Goal: Communication & Community: Answer question/provide support

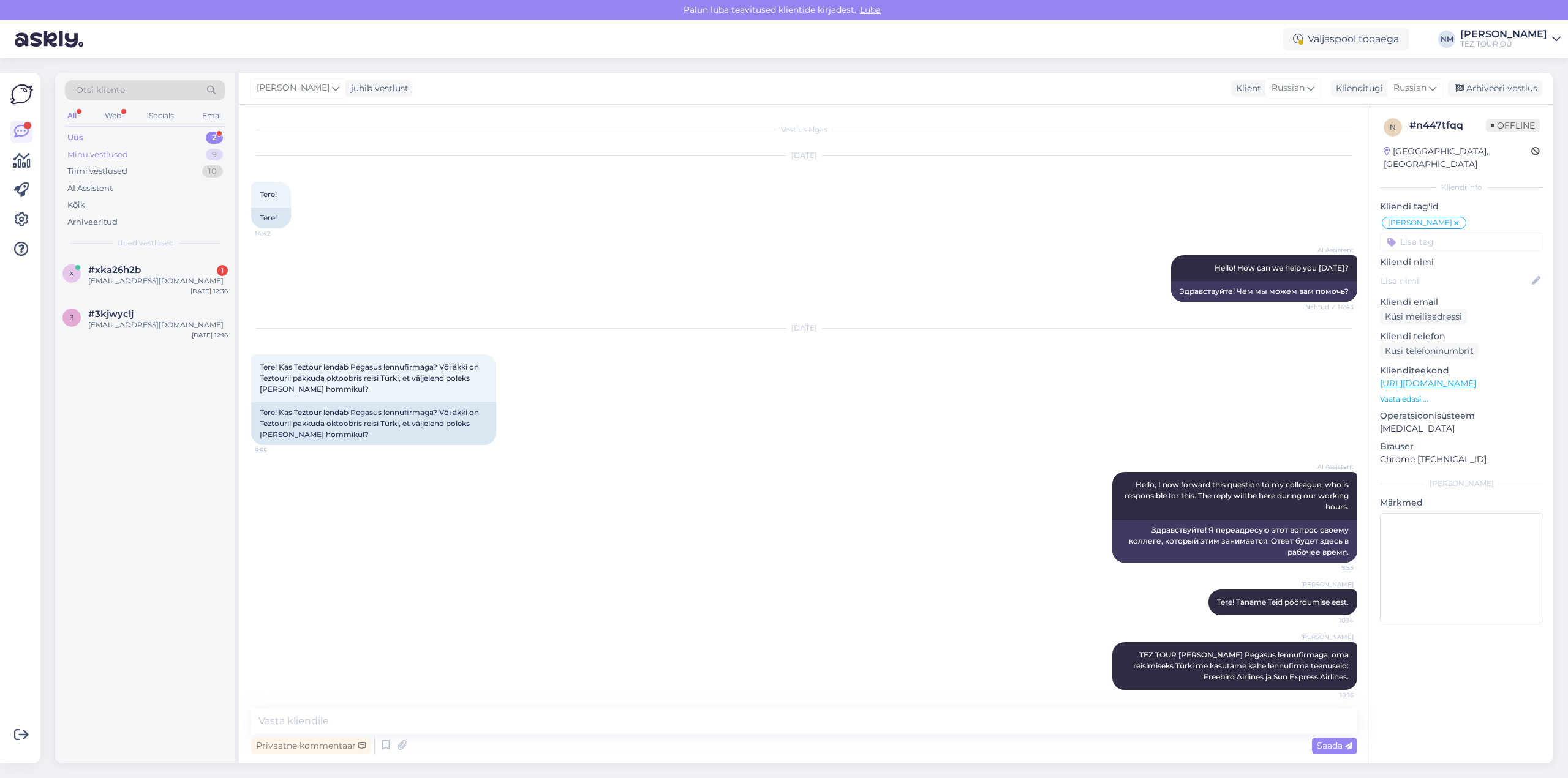
scroll to position [81, 0]
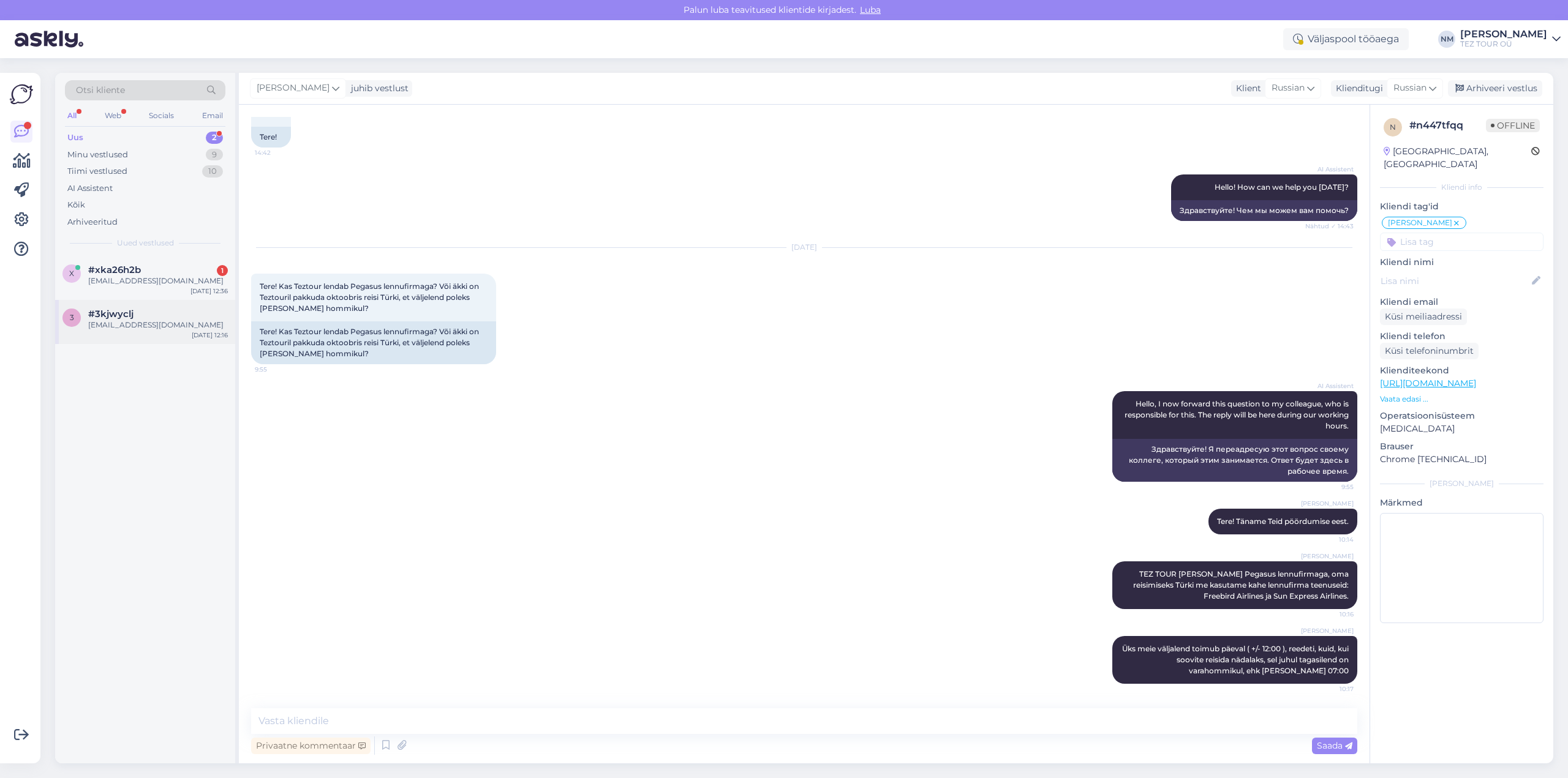
click at [145, 329] on div "[EMAIL_ADDRESS][DOMAIN_NAME]" at bounding box center [158, 325] width 140 height 11
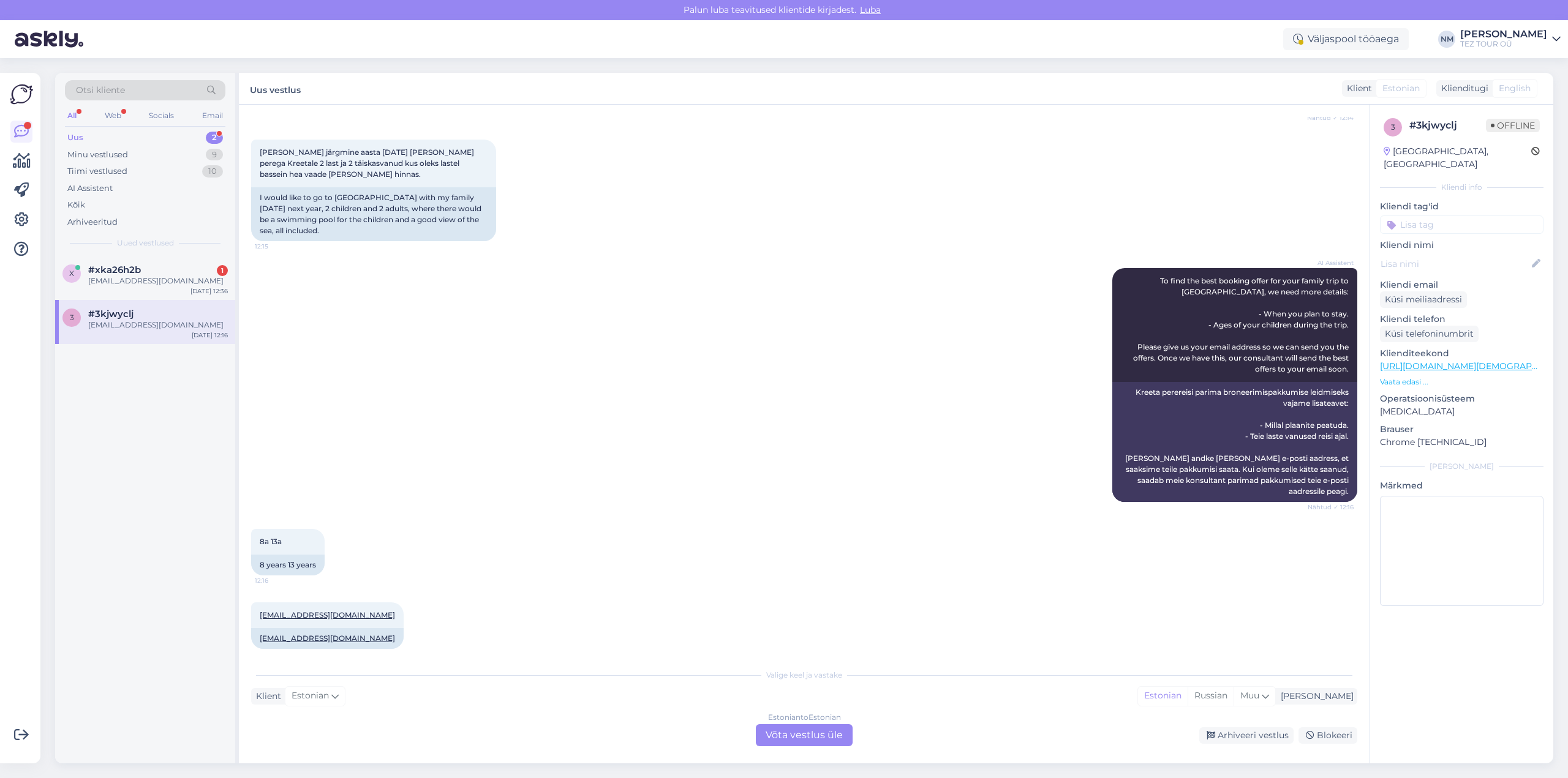
click at [830, 733] on div "Estonian to Estonian Võta vestlus üle" at bounding box center [804, 735] width 97 height 22
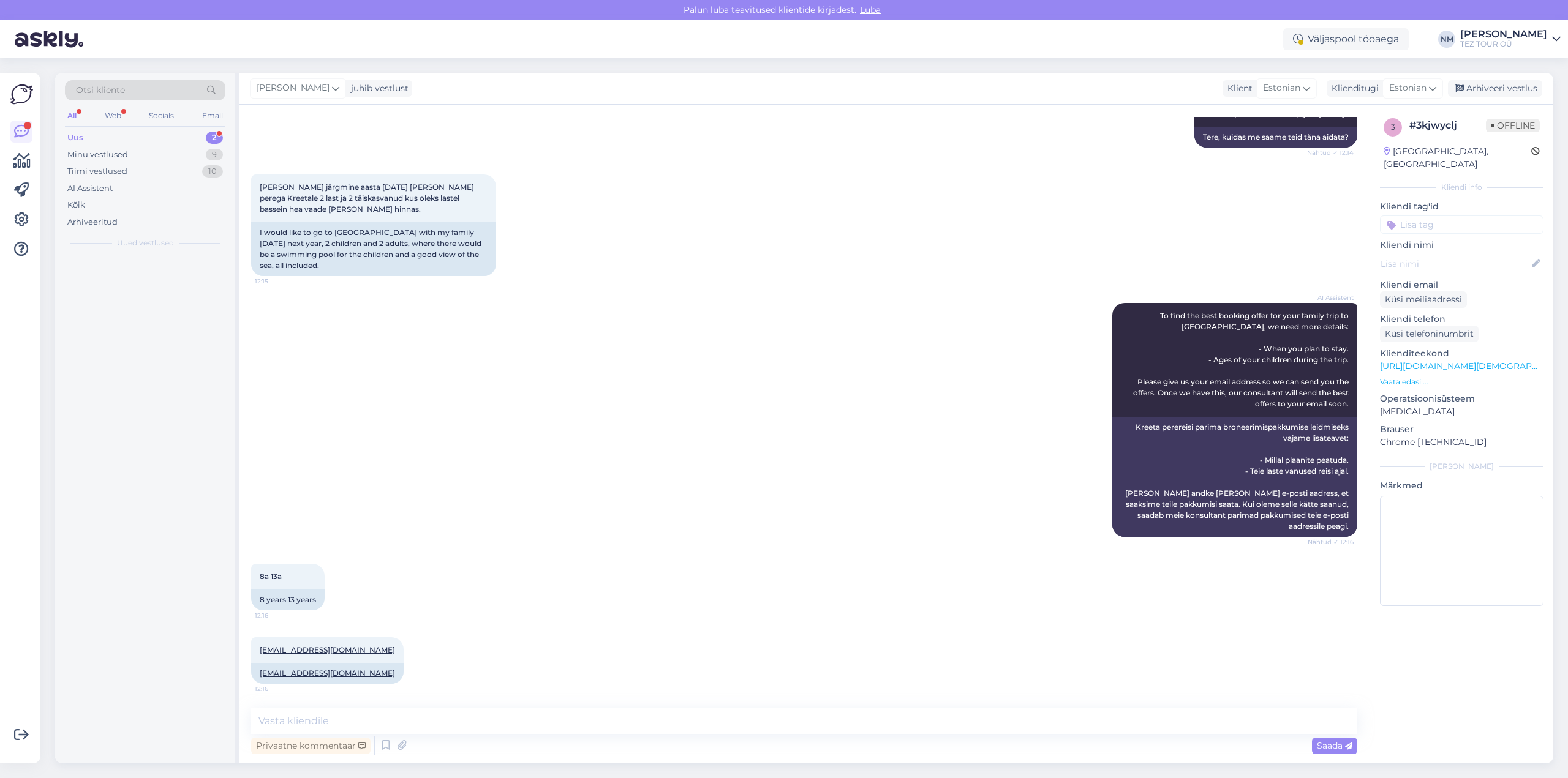
scroll to position [143, 0]
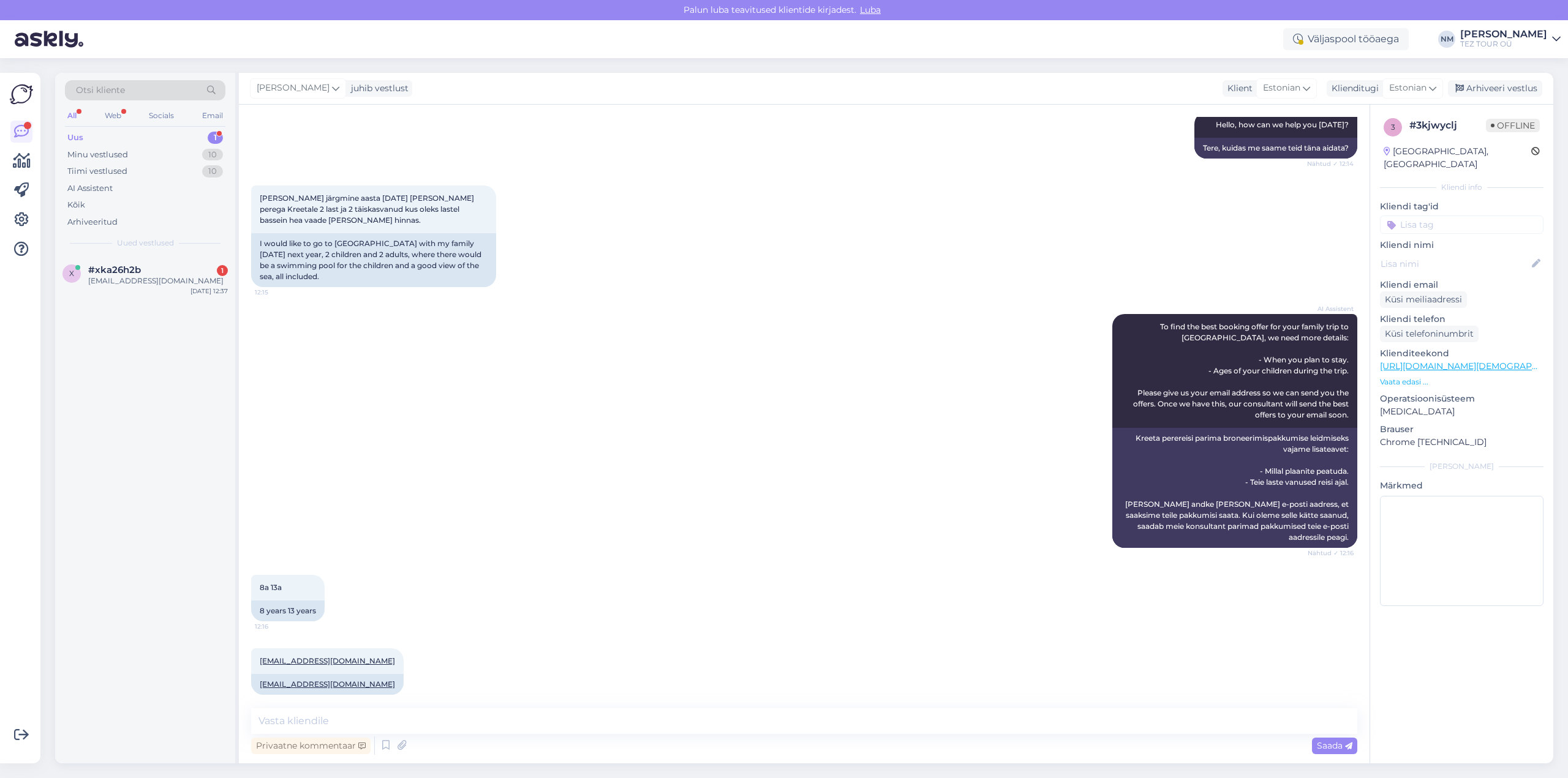
click at [1432, 216] on input at bounding box center [1462, 225] width 163 height 19
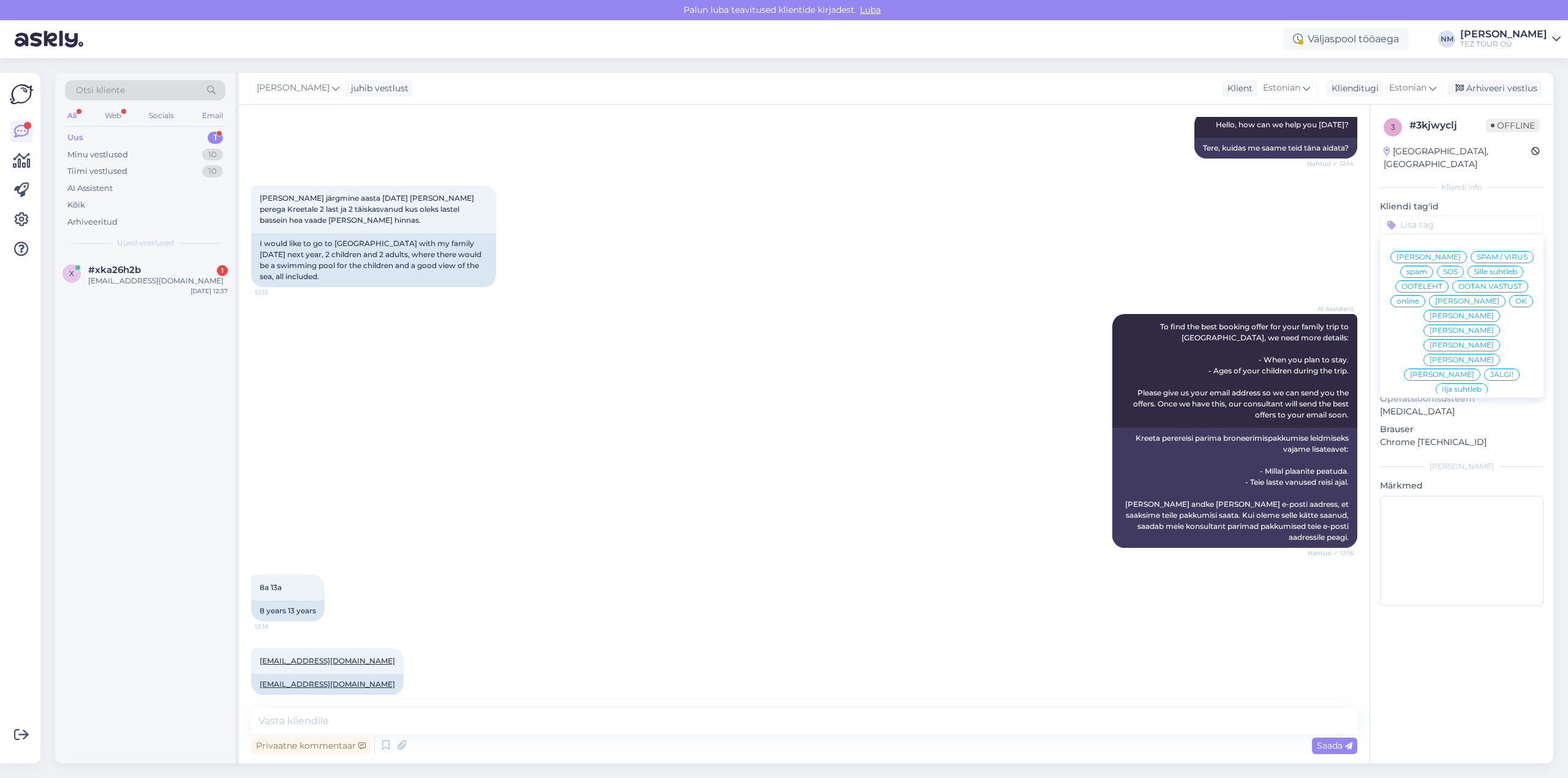
click at [1494, 327] on span "[PERSON_NAME]" at bounding box center [1462, 330] width 64 height 8
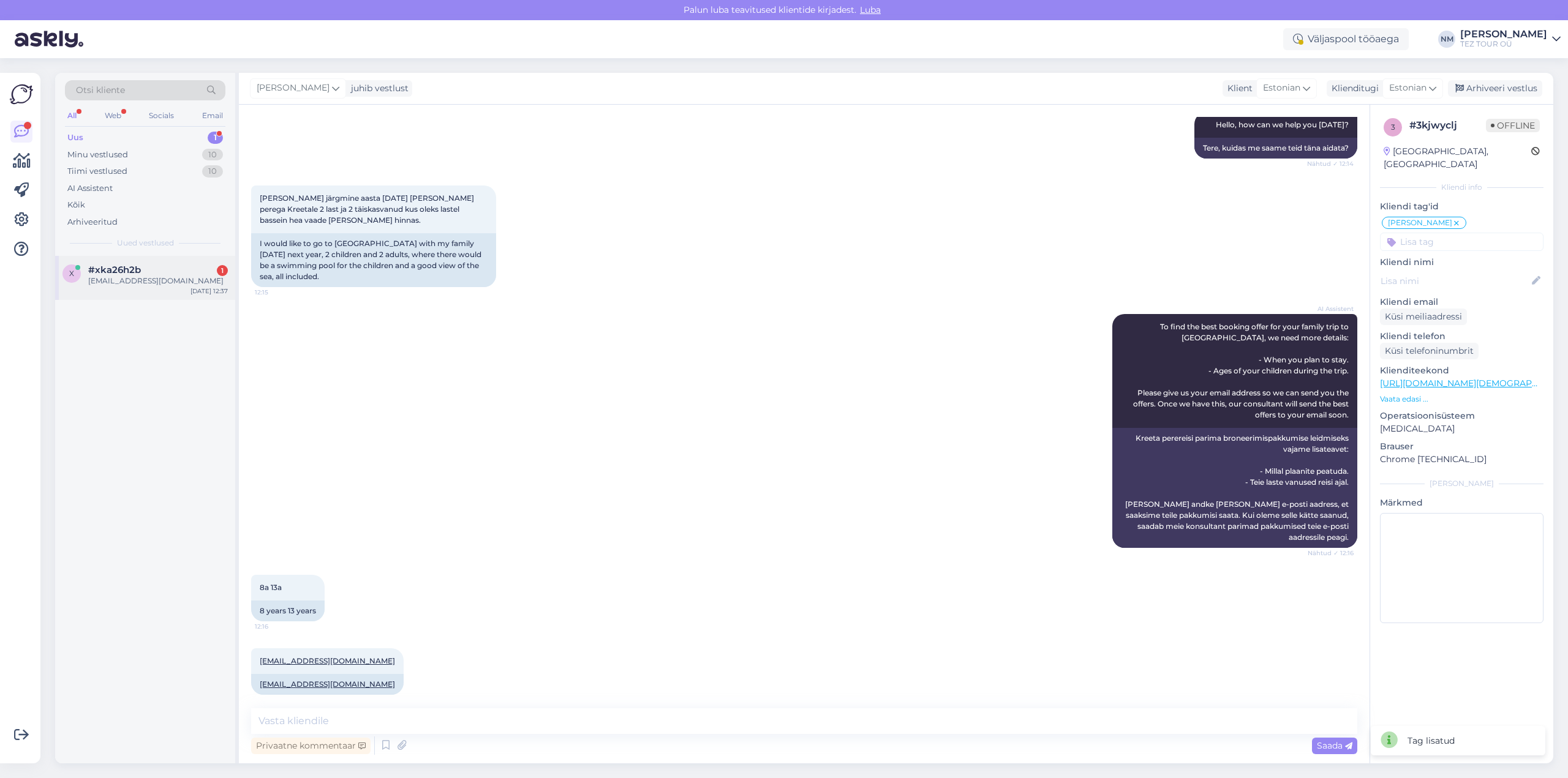
click at [161, 275] on div "#xka26h2b 1" at bounding box center [158, 269] width 140 height 11
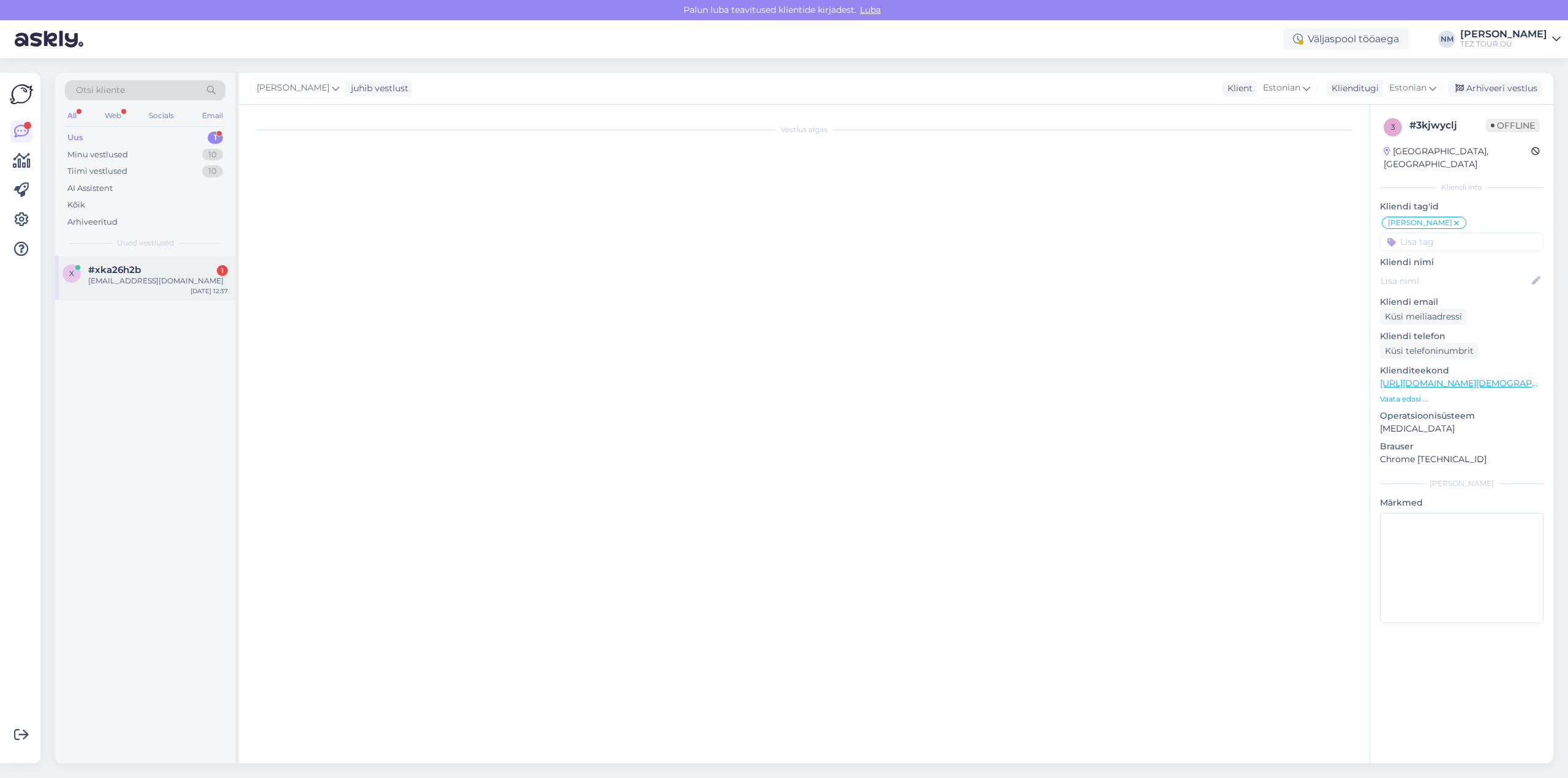
scroll to position [0, 0]
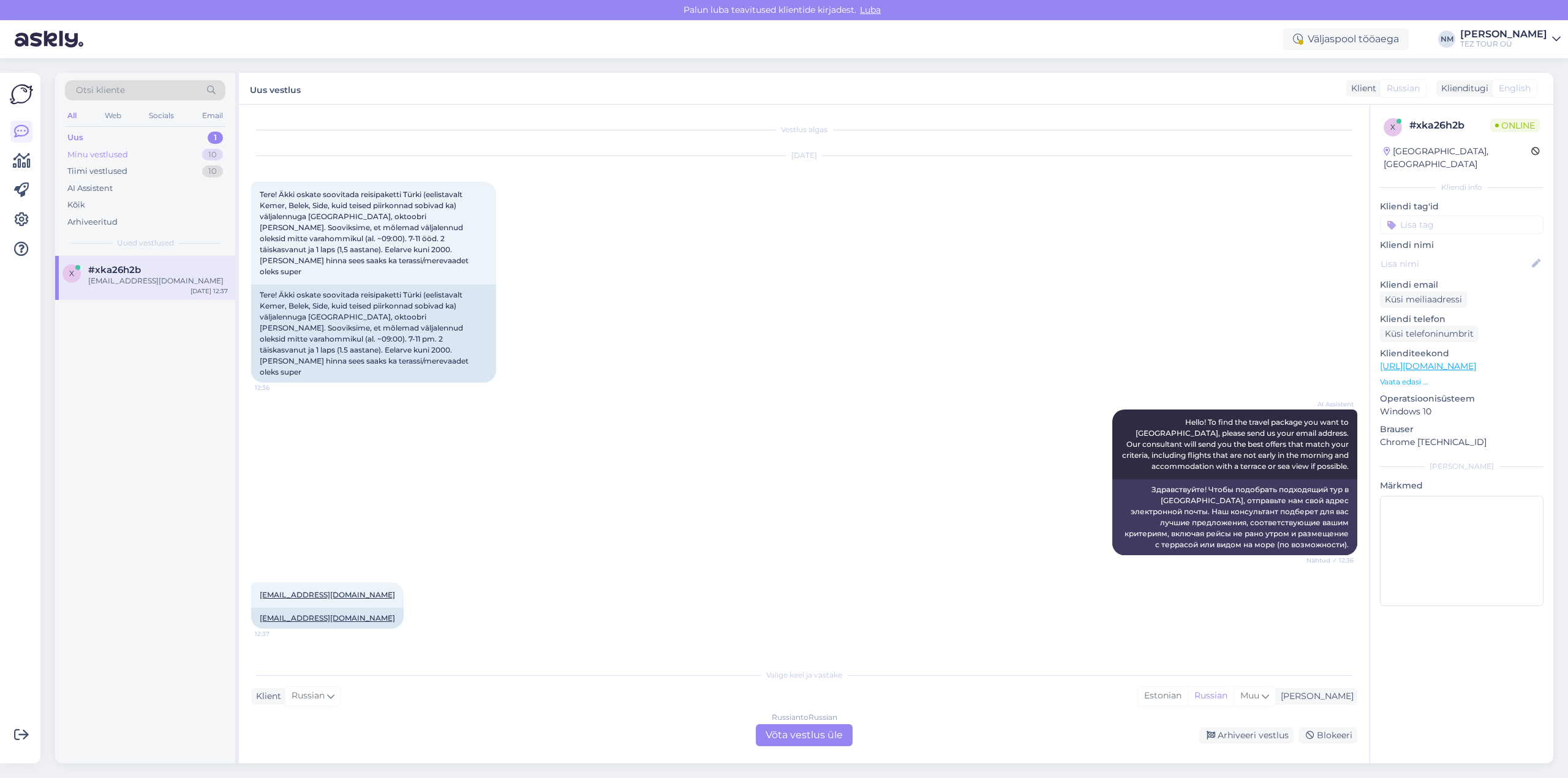
click at [128, 158] on div "Minu vestlused 10" at bounding box center [145, 155] width 161 height 17
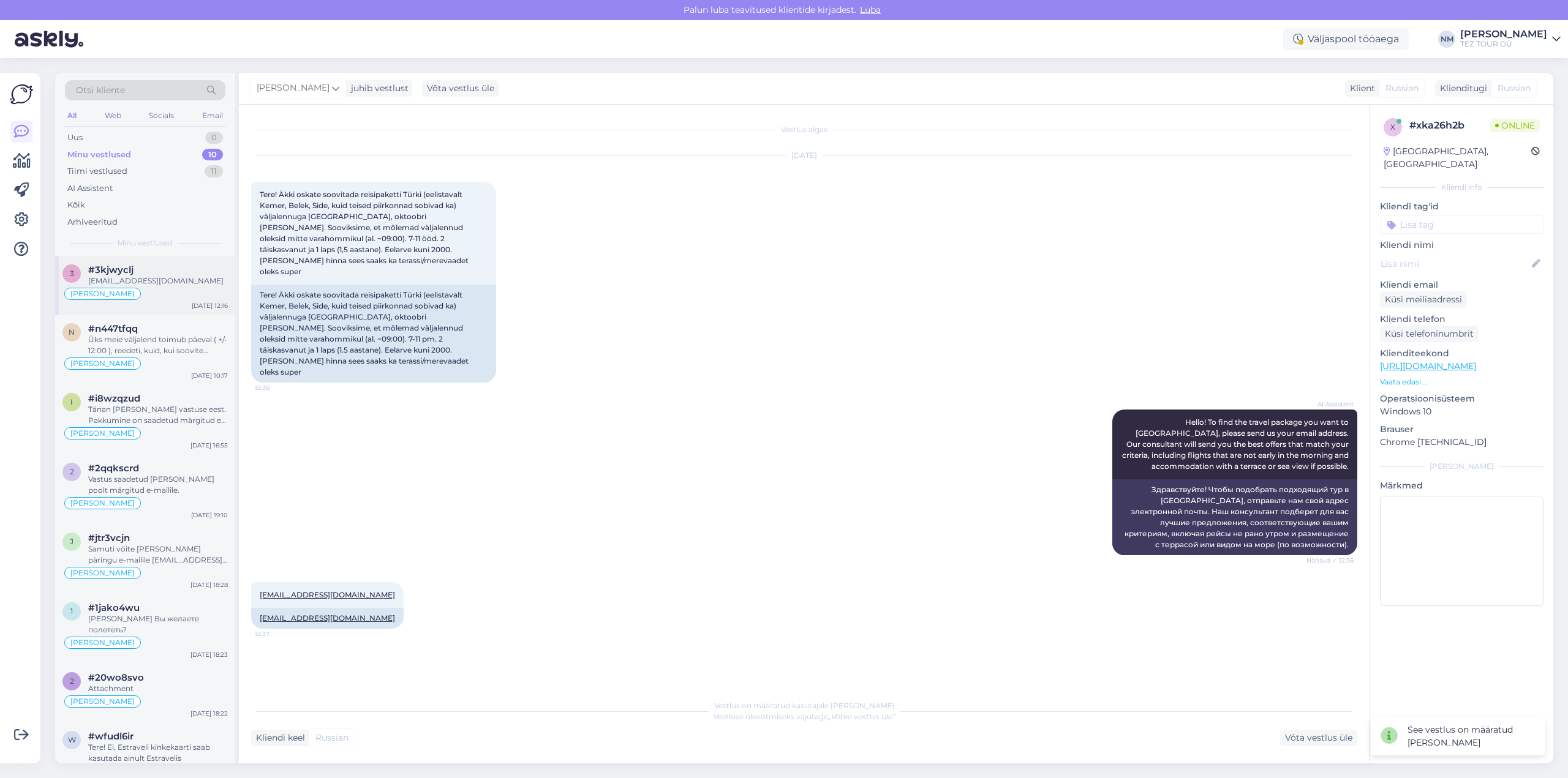
click at [174, 274] on div "#3kjwyclj" at bounding box center [158, 269] width 140 height 11
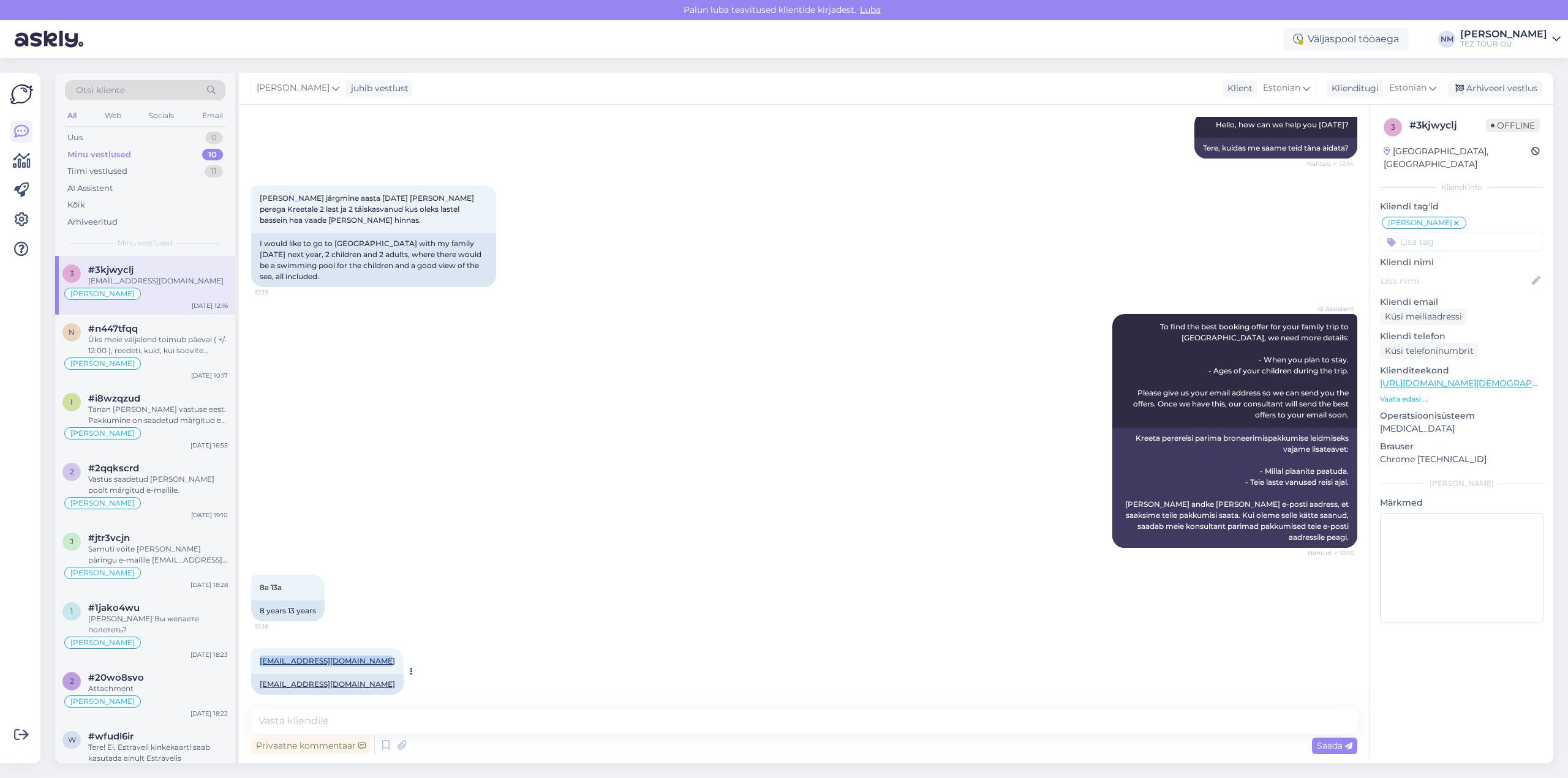
drag, startPoint x: 253, startPoint y: 648, endPoint x: 371, endPoint y: 649, distance: 118.0
click at [371, 649] on div "[EMAIL_ADDRESS][DOMAIN_NAME] 12:16" at bounding box center [327, 661] width 152 height 26
copy link "[EMAIL_ADDRESS][DOMAIN_NAME]"
drag, startPoint x: 344, startPoint y: 220, endPoint x: 259, endPoint y: 201, distance: 87.1
click at [259, 201] on div "[PERSON_NAME] järgmine aasta [DATE] [PERSON_NAME] perega Kreetale 2 last ja 2 t…" at bounding box center [373, 209] width 245 height 48
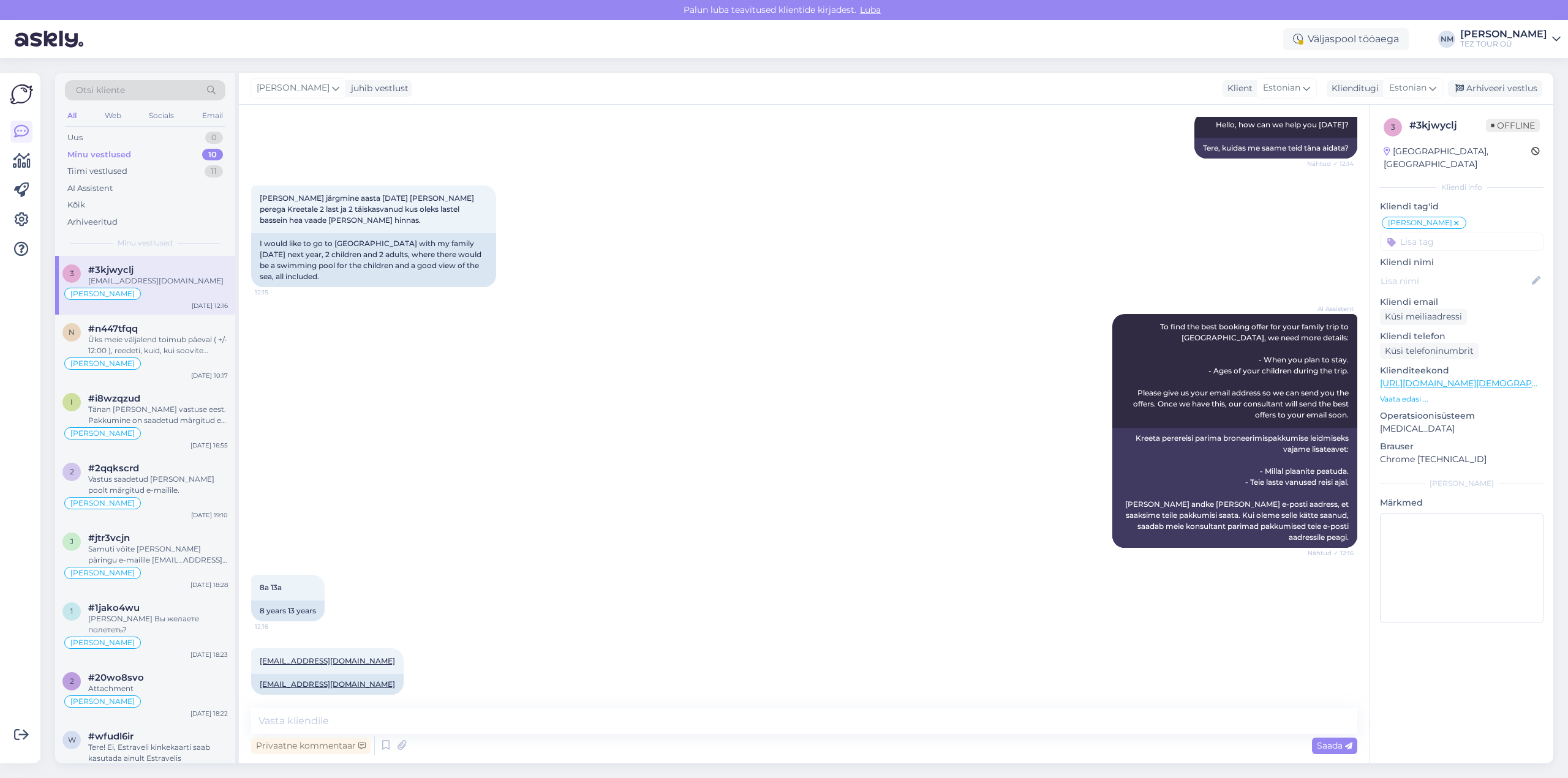
click at [413, 336] on div "AI Assistent To find the best booking offer for your family trip to [GEOGRAPHIC…" at bounding box center [804, 431] width 1107 height 261
drag, startPoint x: 281, startPoint y: 204, endPoint x: 488, endPoint y: 262, distance: 215.0
click at [488, 262] on div "[PERSON_NAME] järgmine aasta [DATE] [PERSON_NAME] perega Kreetale 2 last ja 2 t…" at bounding box center [373, 236] width 245 height 102
copy div "[PERSON_NAME] järgmine aasta [DATE] [PERSON_NAME] perega Kreetale 2 last ja 2 t…"
drag, startPoint x: 309, startPoint y: 601, endPoint x: 255, endPoint y: 580, distance: 57.9
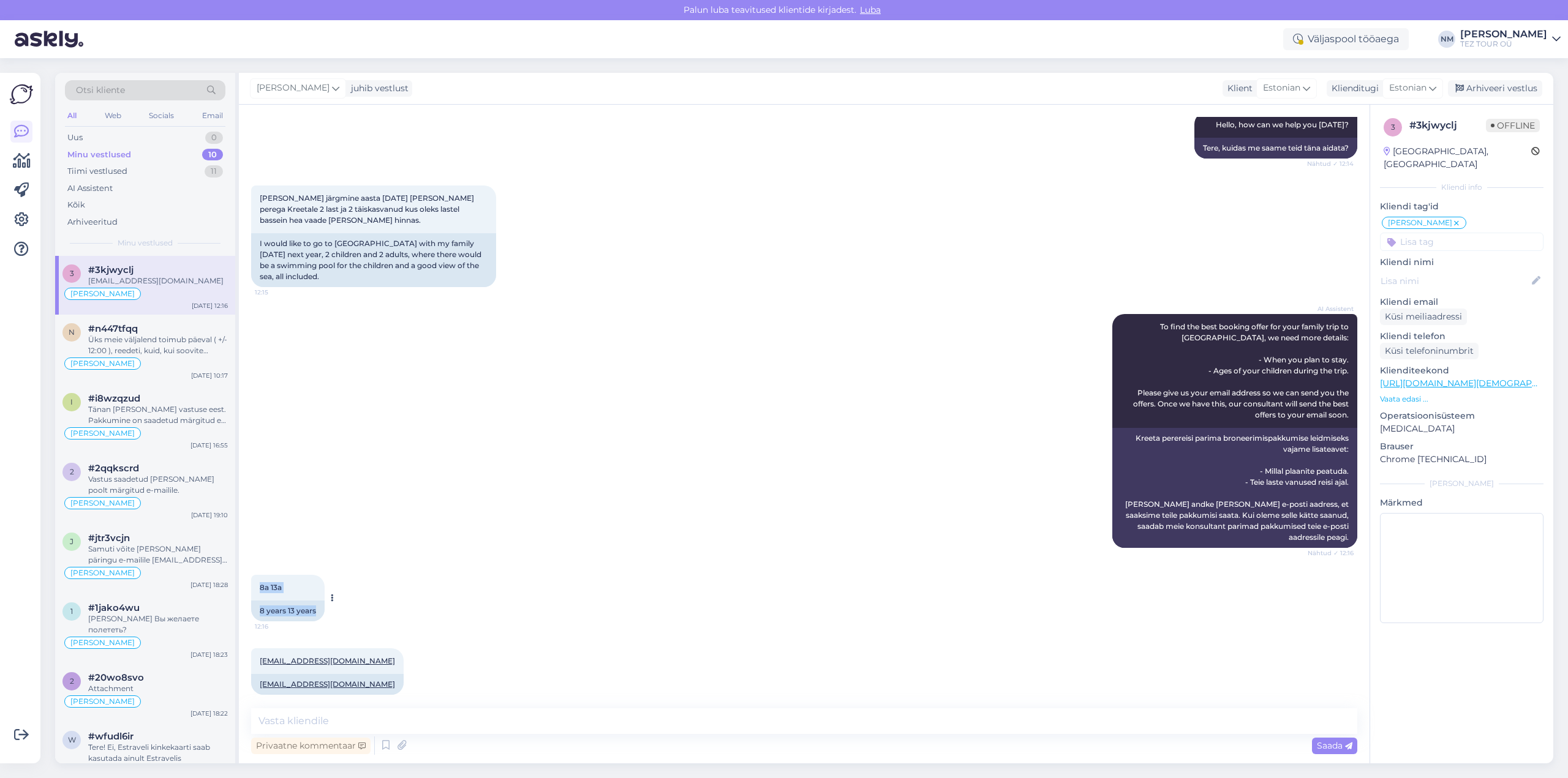
click at [255, 580] on div "8a 13a 12:16 8 years 13 years" at bounding box center [287, 598] width 73 height 46
copy div "8a 13a 12:16 8 years 13 years"
drag, startPoint x: 373, startPoint y: 674, endPoint x: 260, endPoint y: 659, distance: 114.0
click at [260, 659] on div "[EMAIL_ADDRESS][DOMAIN_NAME] 12:16 [EMAIL_ADDRESS][DOMAIN_NAME]" at bounding box center [327, 671] width 152 height 46
copy div "[EMAIL_ADDRESS][DOMAIN_NAME] 12:16 [EMAIL_ADDRESS][DOMAIN_NAME]"
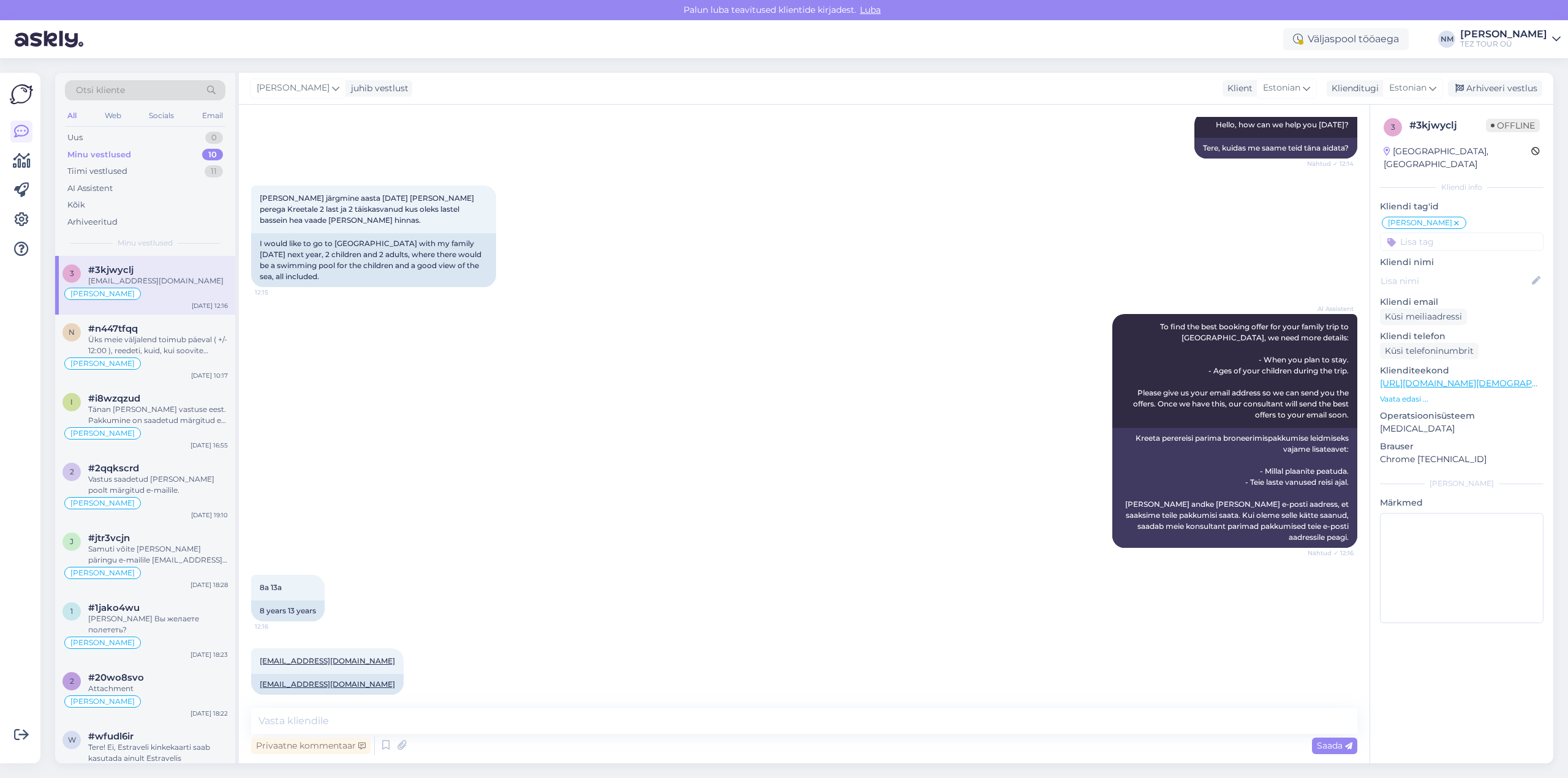
click at [635, 457] on div "AI Assistent To find the best booking offer for your family trip to [GEOGRAPHIC…" at bounding box center [804, 431] width 1107 height 261
click at [320, 716] on textarea at bounding box center [804, 722] width 1107 height 26
type textarea "Tere! Täname Teid pöördumise eest."
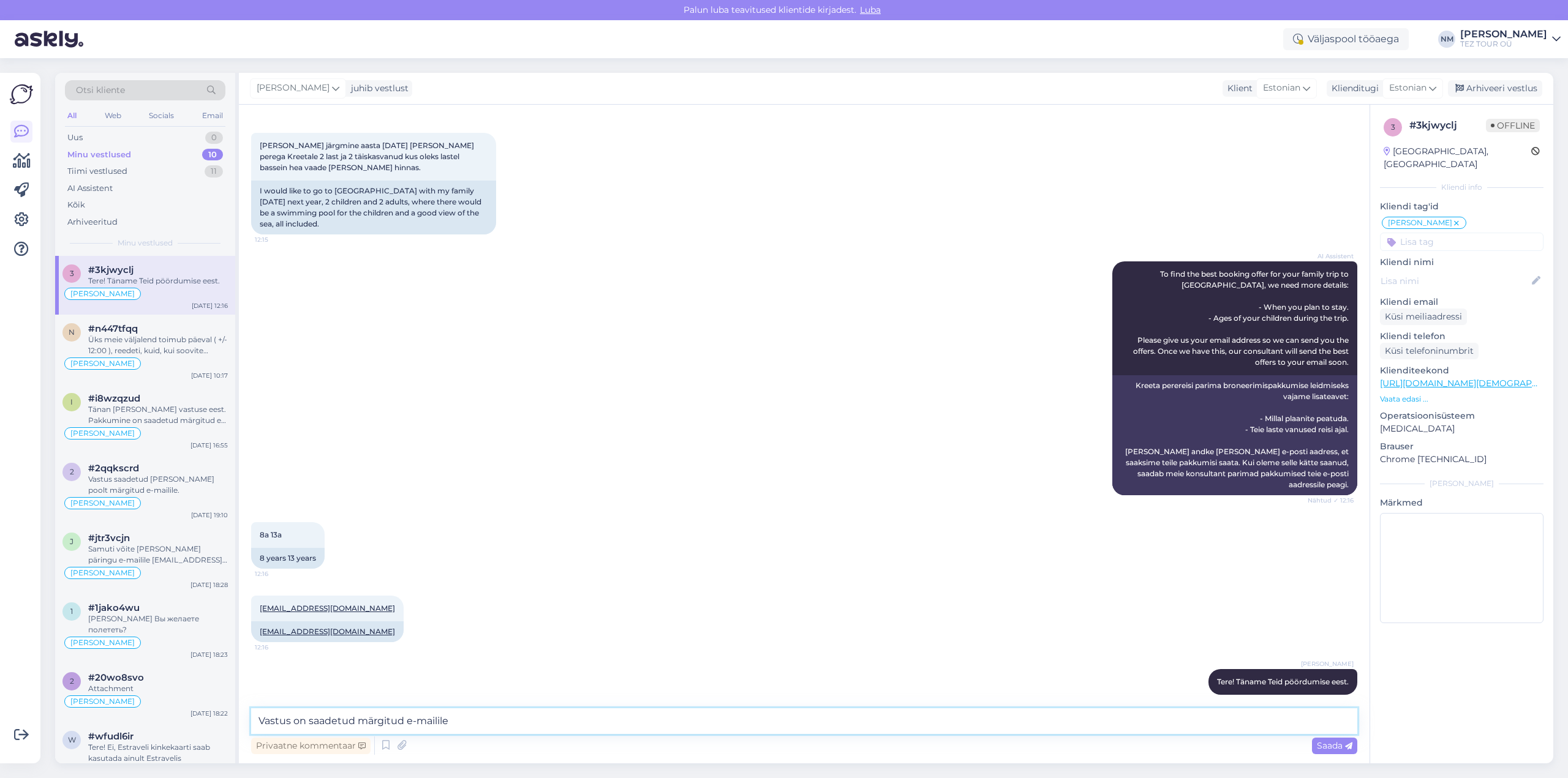
type textarea "Vastus on saadetud märgitud e-mailile."
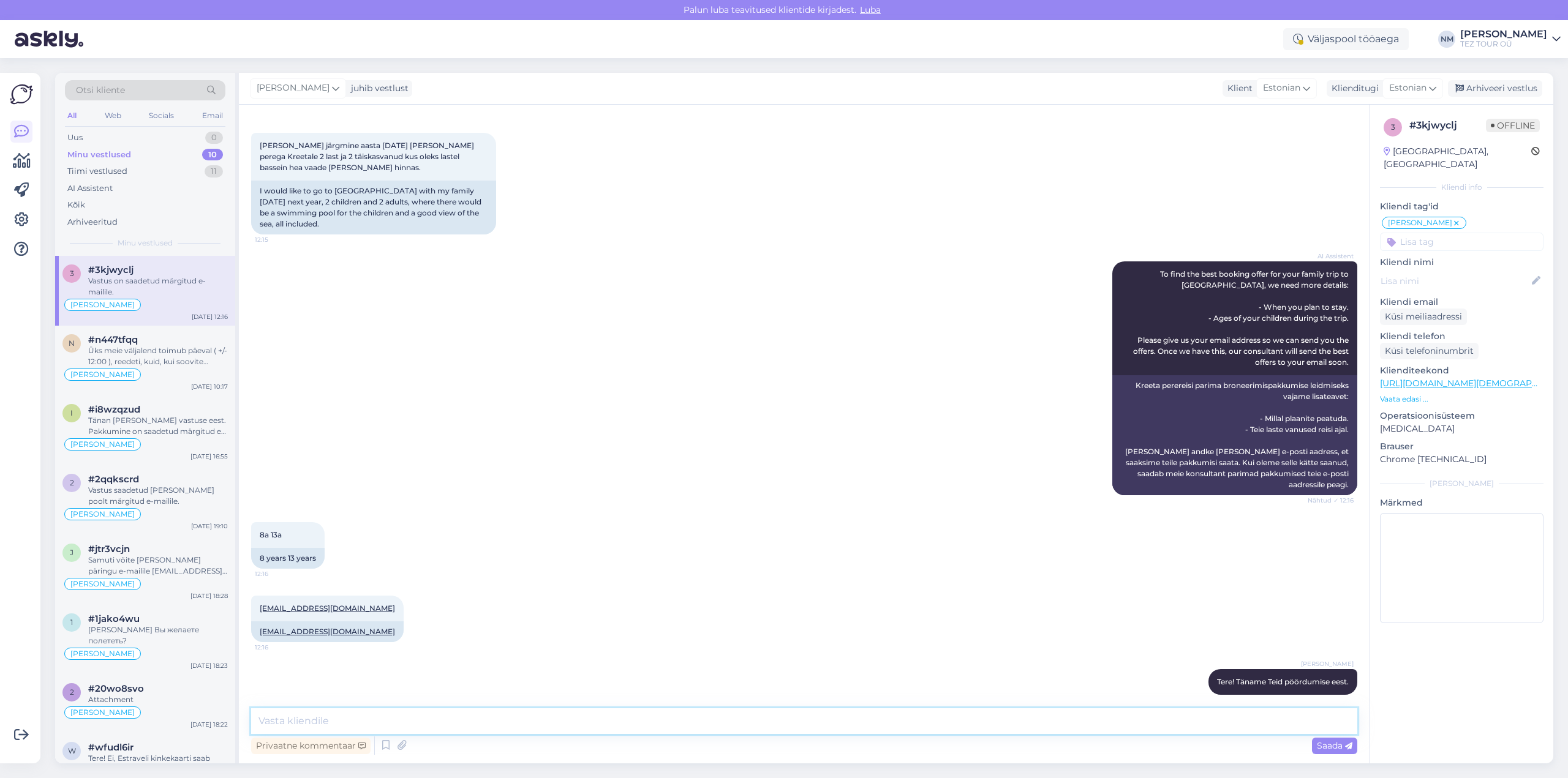
scroll to position [248, 0]
